Goal: Navigation & Orientation: Find specific page/section

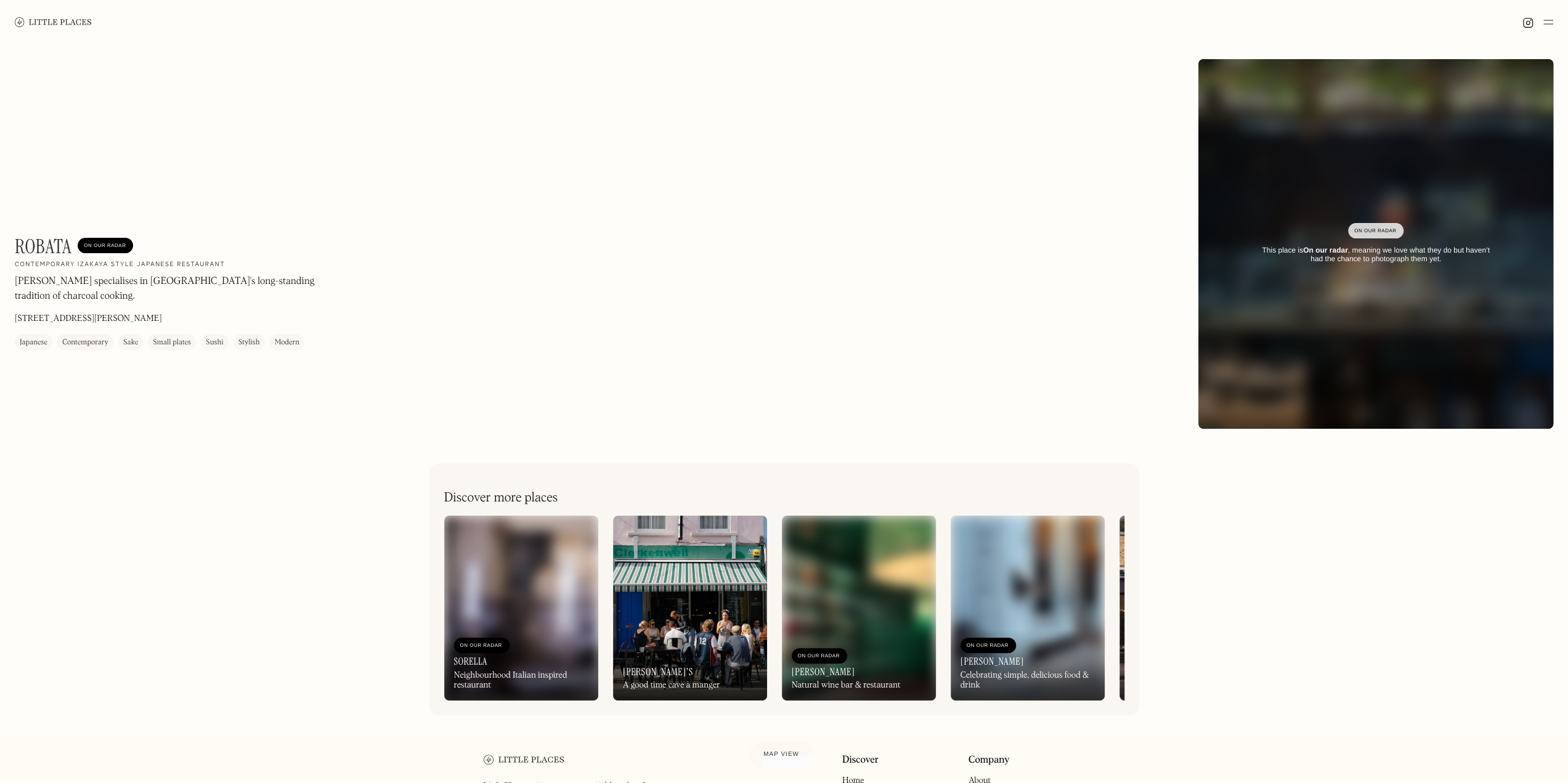
click at [1544, 16] on img at bounding box center [1548, 22] width 10 height 14
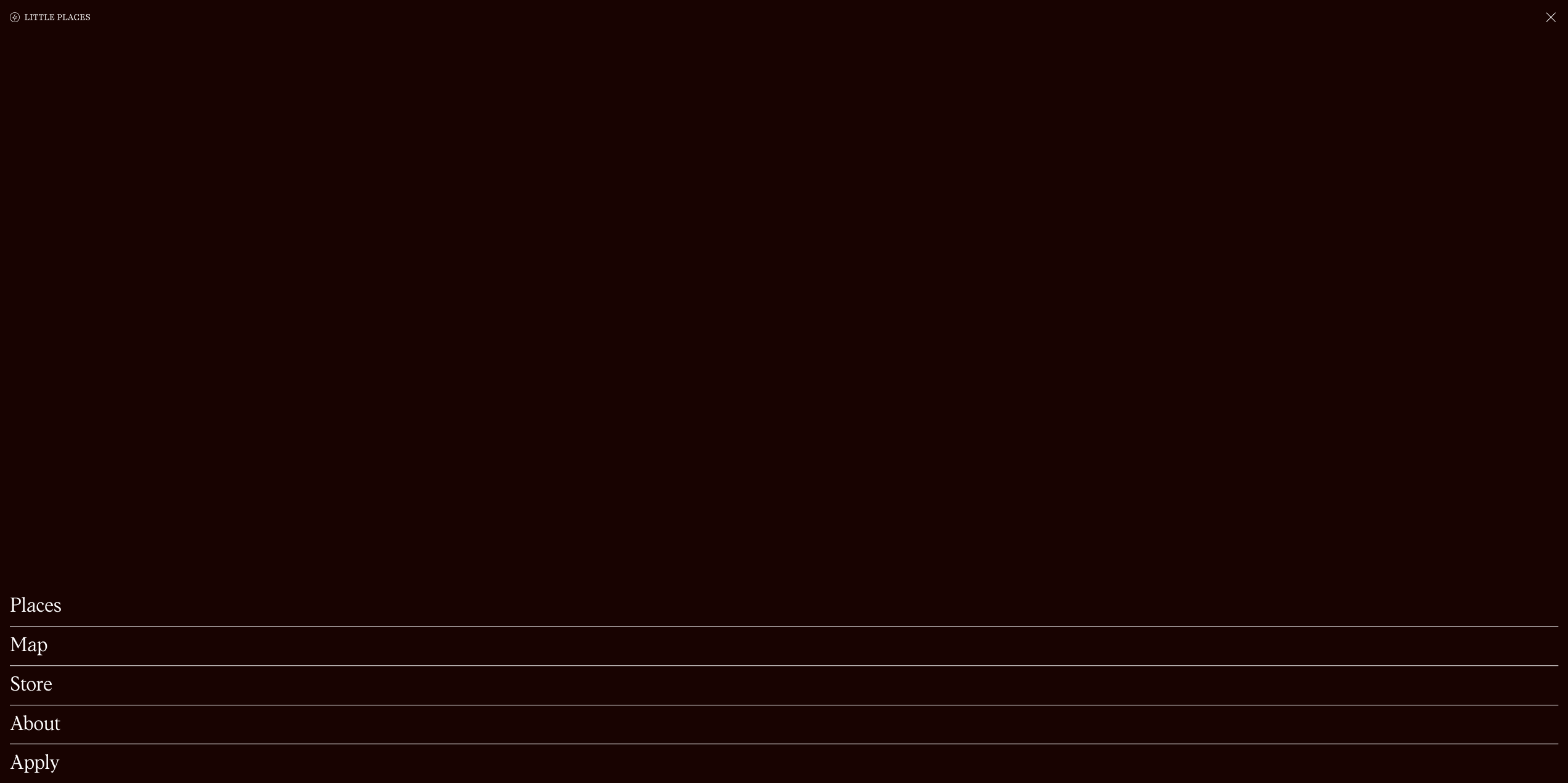
click at [28, 636] on link "Map" at bounding box center [784, 645] width 1548 height 19
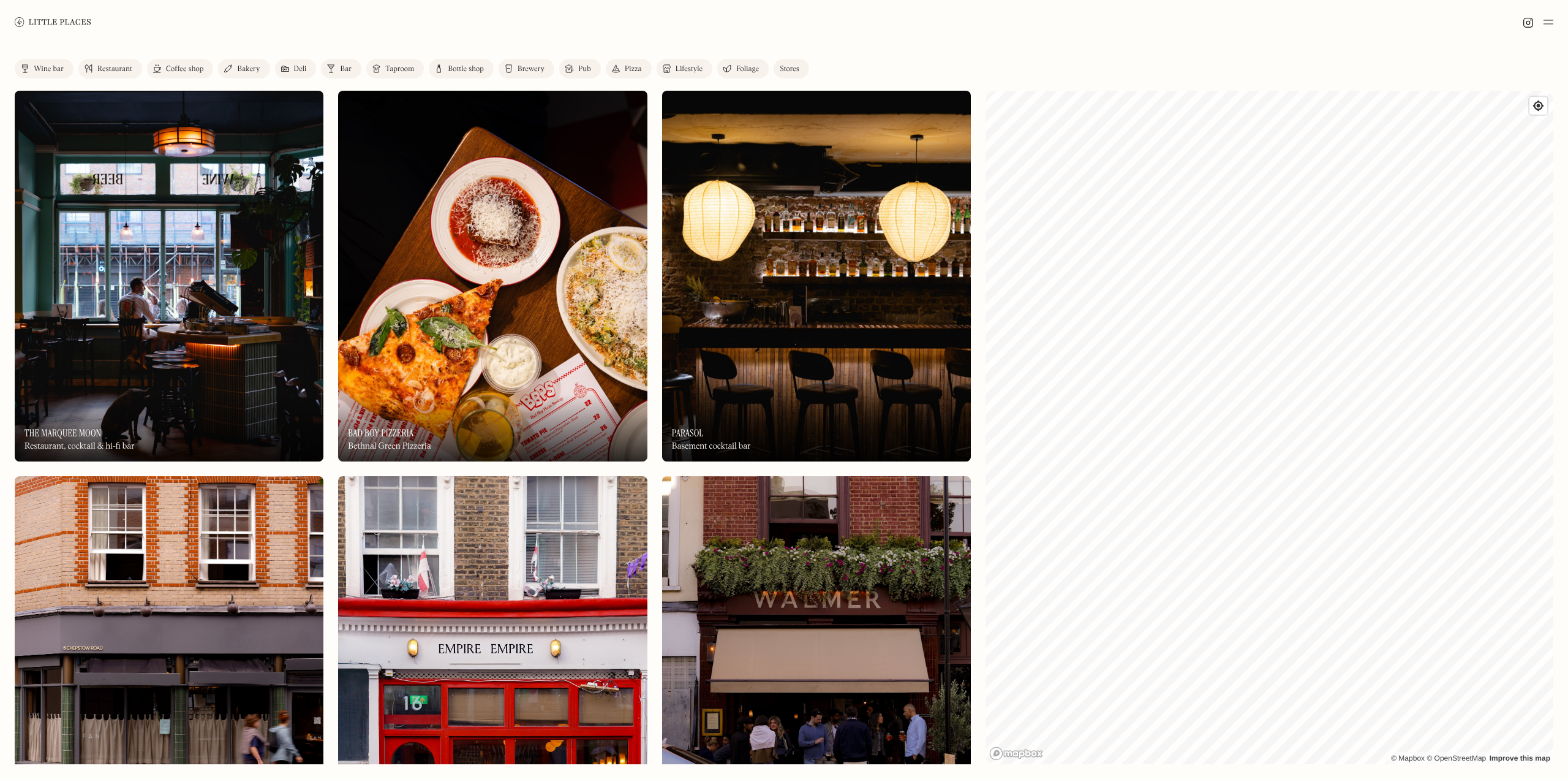
click at [45, 61] on link "Wine bar" at bounding box center [44, 69] width 59 height 20
